Goal: Task Accomplishment & Management: Use online tool/utility

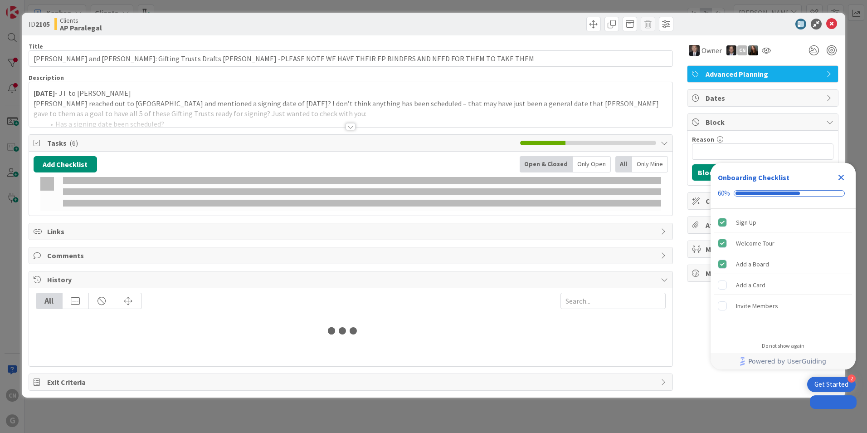
type input "[PERSON_NAME]"
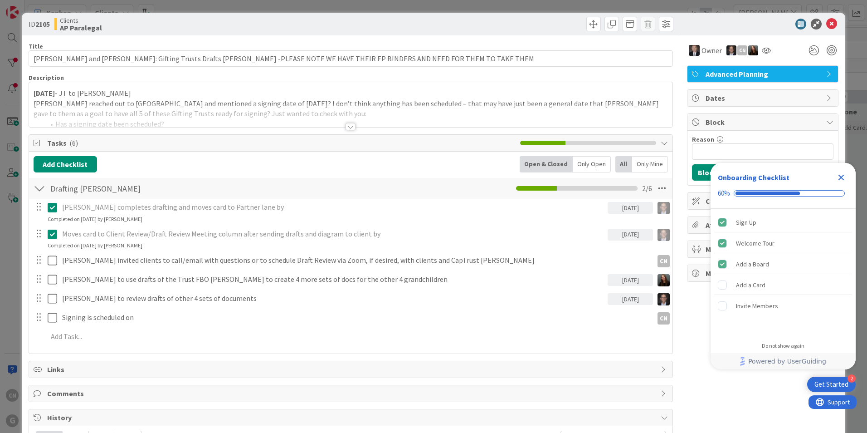
click at [842, 177] on icon "Close Checklist" at bounding box center [842, 178] width 6 height 6
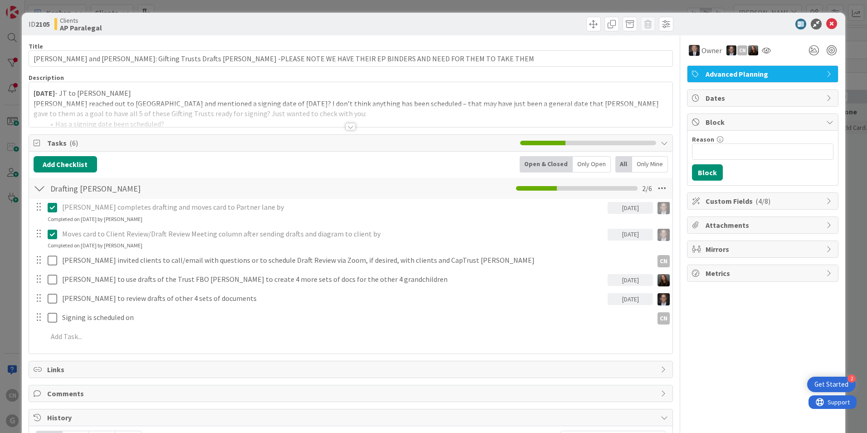
click at [348, 127] on div at bounding box center [351, 126] width 10 height 7
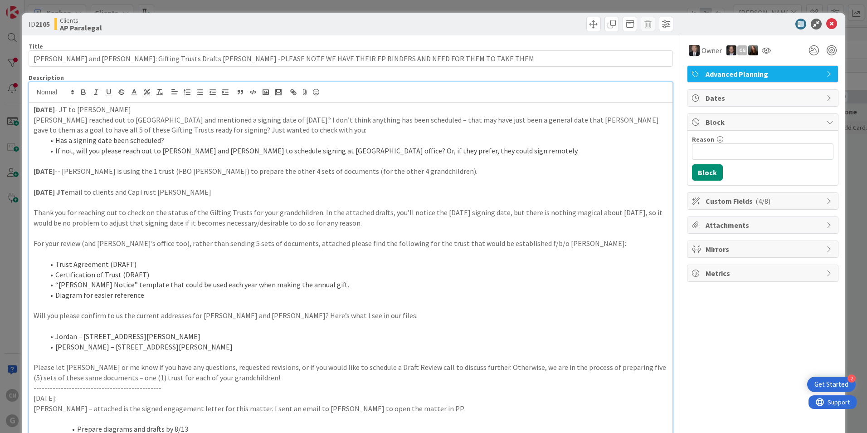
click at [34, 110] on strong "[DATE]" at bounding box center [44, 109] width 21 height 9
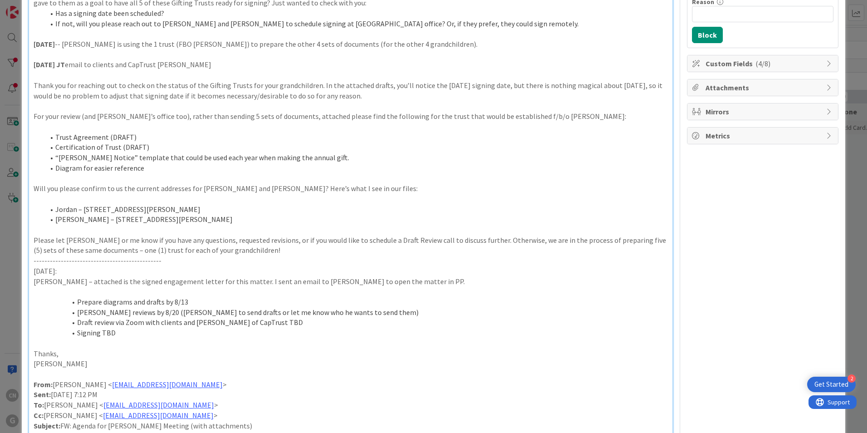
scroll to position [137, 0]
drag, startPoint x: 83, startPoint y: 314, endPoint x: 343, endPoint y: 313, distance: 259.9
click at [343, 313] on li "[PERSON_NAME] reviews by 8/20 ([PERSON_NAME] to send drafts or let me know who …" at bounding box center [356, 313] width 624 height 10
drag, startPoint x: 306, startPoint y: 327, endPoint x: 72, endPoint y: 305, distance: 234.6
click at [72, 305] on ol "Prepare diagrams and drafts by 8/13 [PERSON_NAME] reviews by 8/20 ([PERSON_NAME…" at bounding box center [351, 317] width 635 height 41
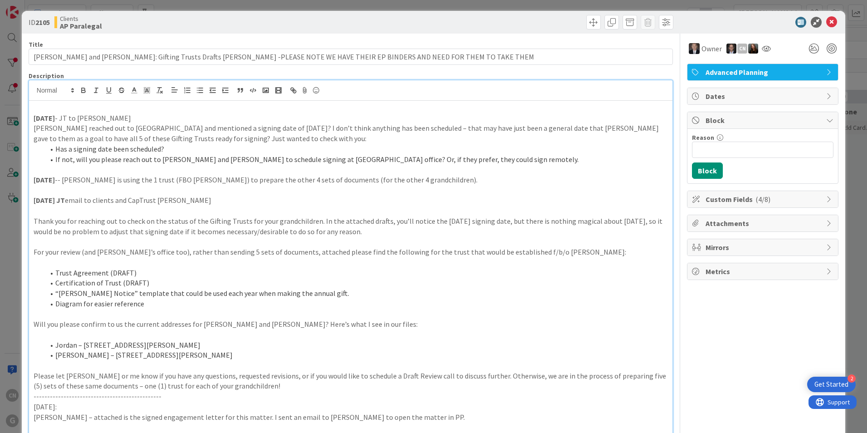
scroll to position [1, 0]
